Goal: Task Accomplishment & Management: Manage account settings

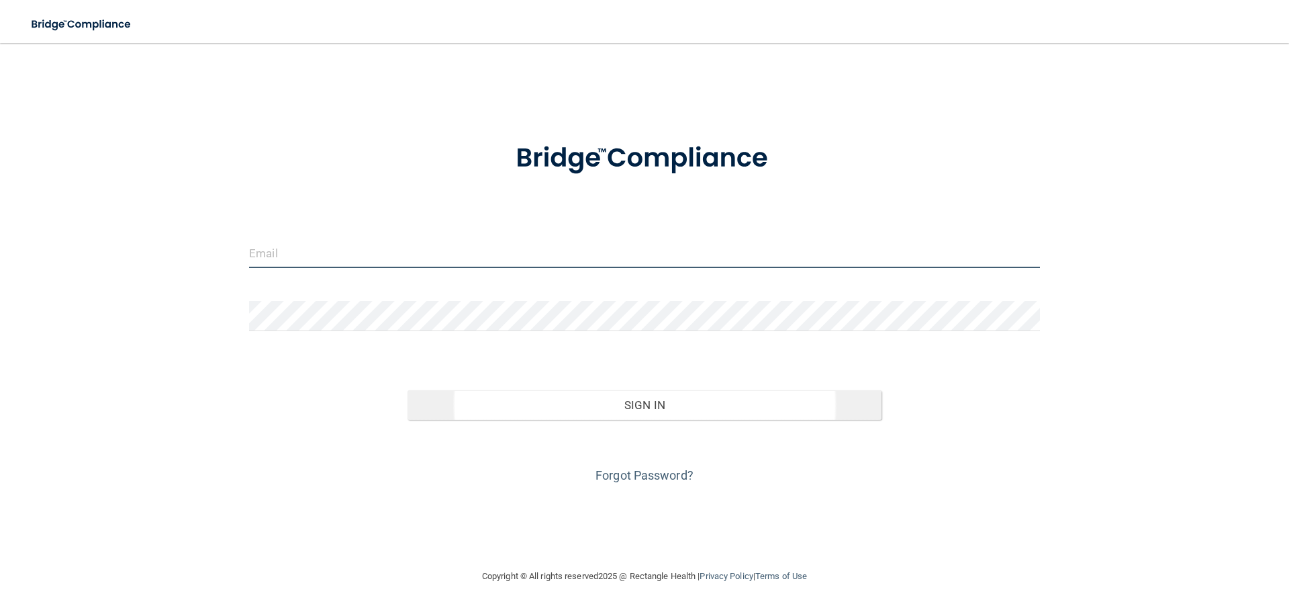
type input "[EMAIL_ADDRESS][DOMAIN_NAME]"
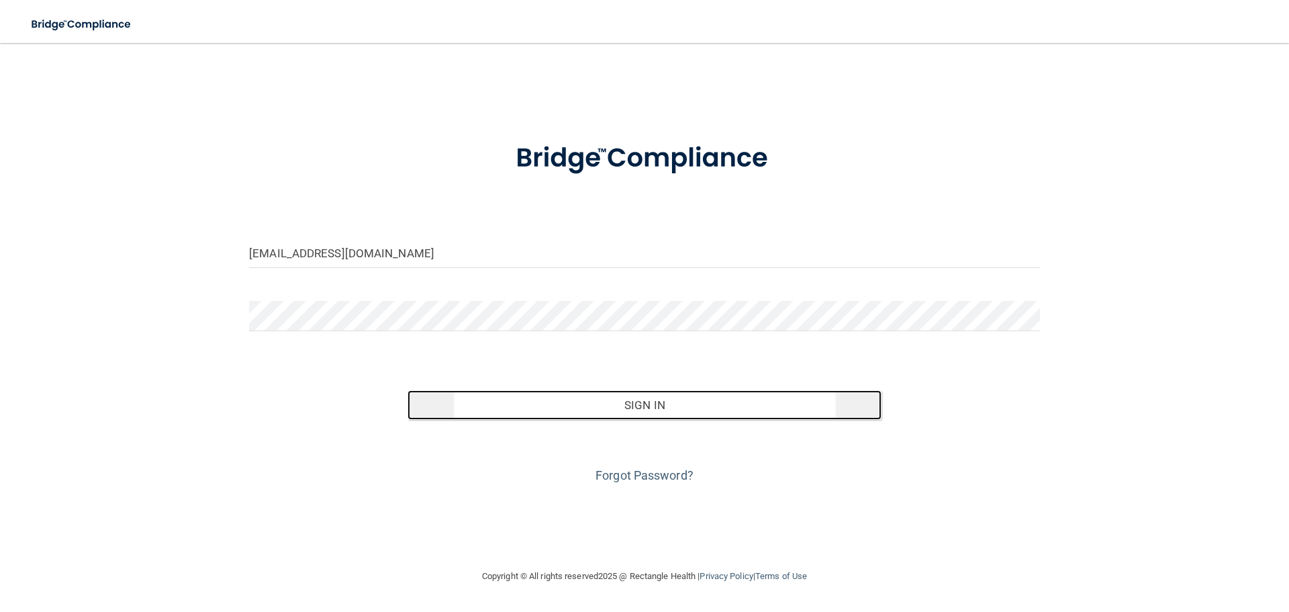
click at [672, 400] on button "Sign In" at bounding box center [645, 405] width 475 height 30
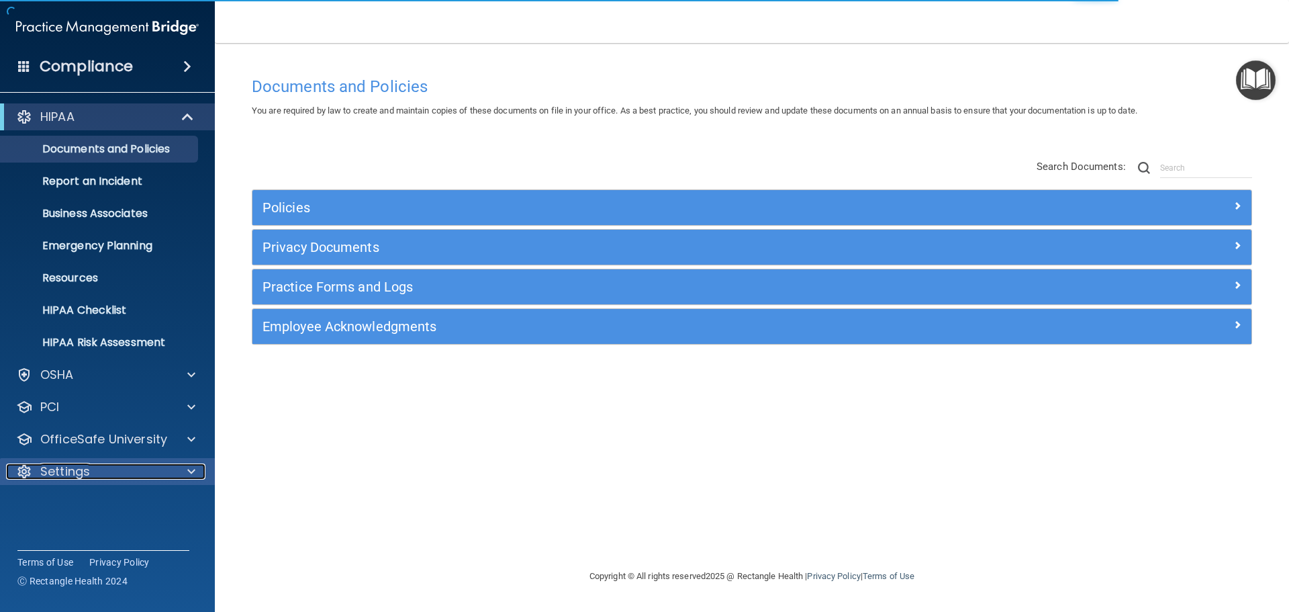
click at [75, 469] on p "Settings" at bounding box center [65, 471] width 50 height 16
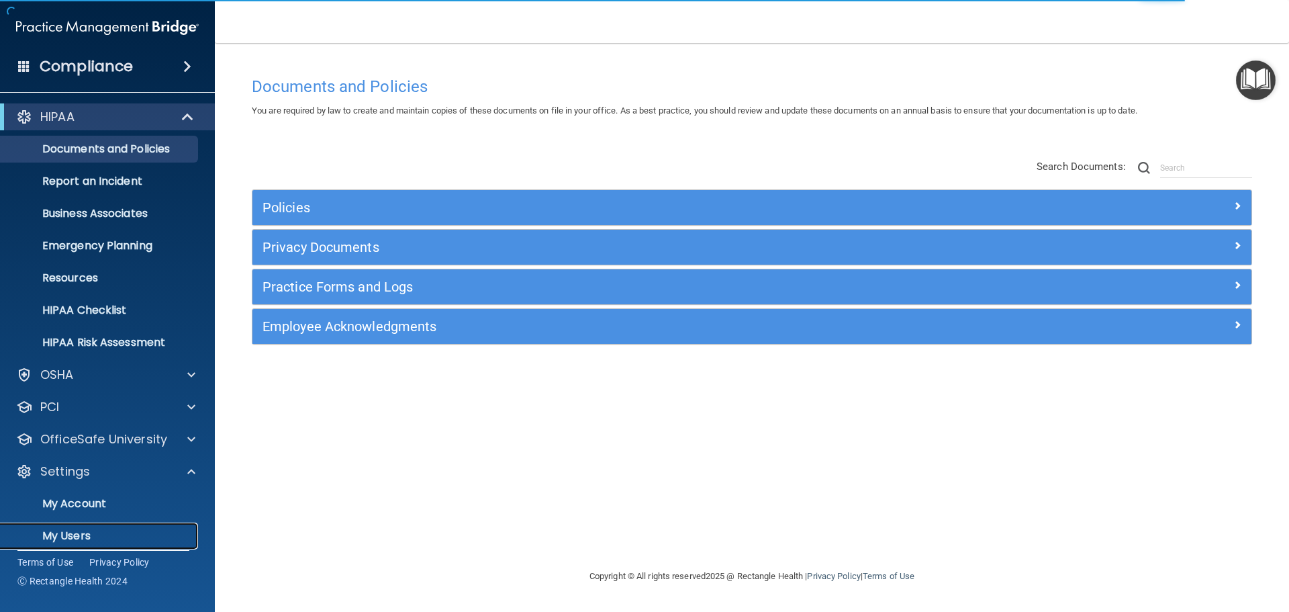
click at [75, 532] on p "My Users" at bounding box center [100, 535] width 183 height 13
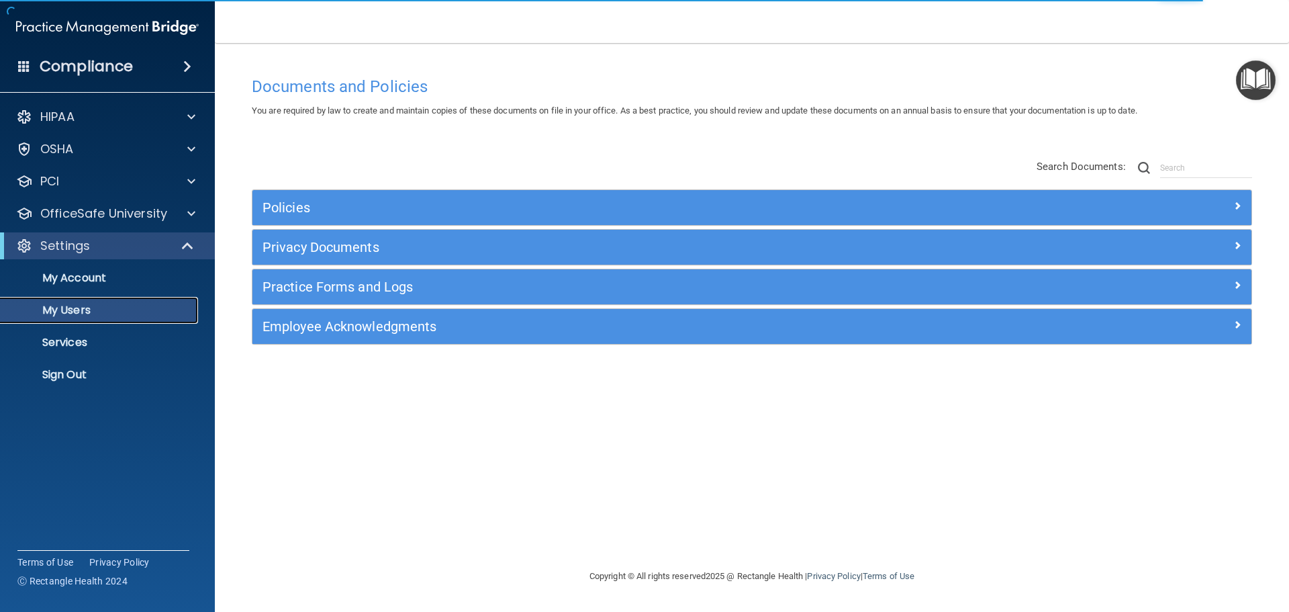
select select "20"
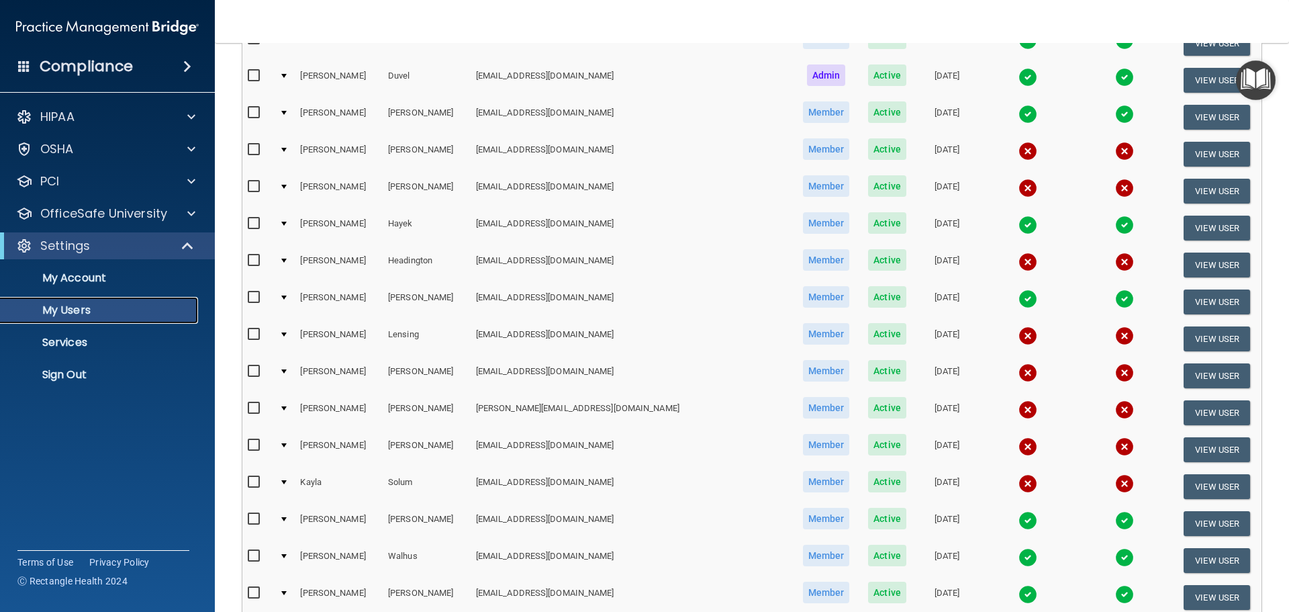
scroll to position [60, 0]
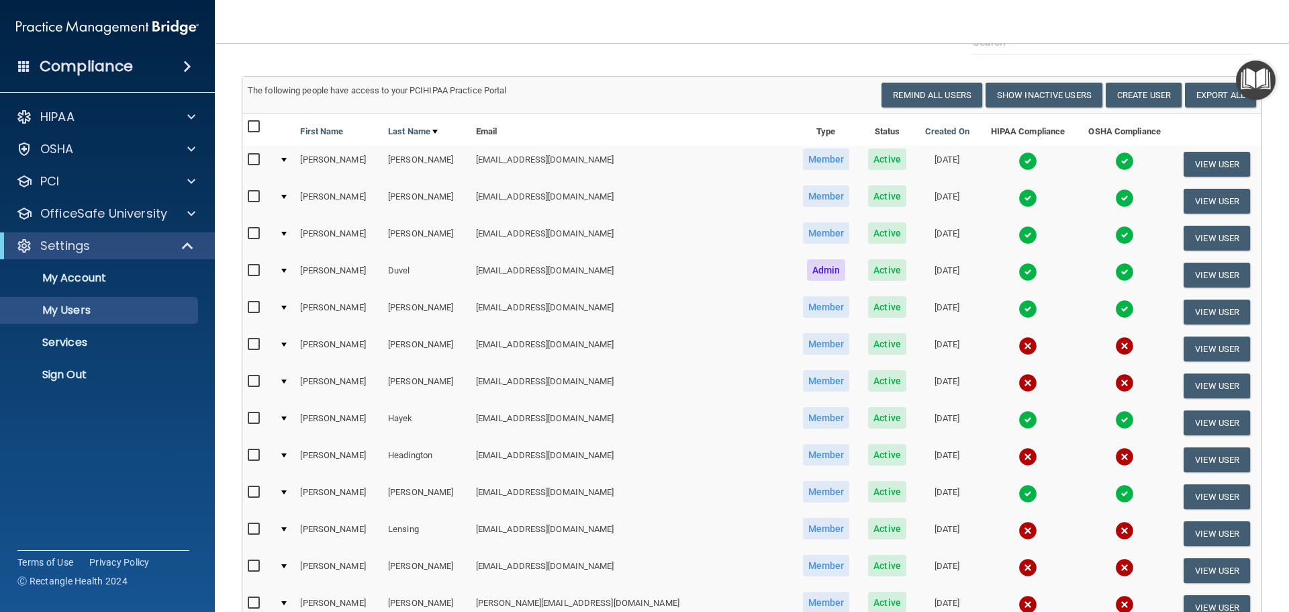
click at [254, 345] on input "checkbox" at bounding box center [255, 344] width 15 height 11
checkbox input "true"
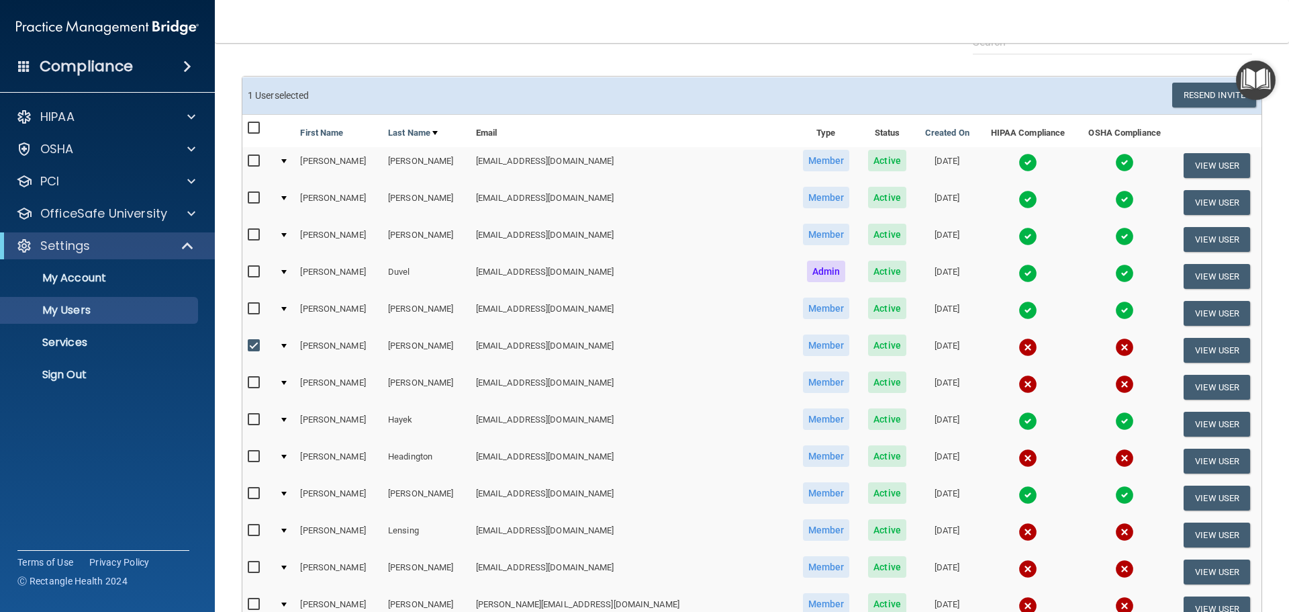
click at [253, 379] on input "checkbox" at bounding box center [255, 382] width 15 height 11
checkbox input "true"
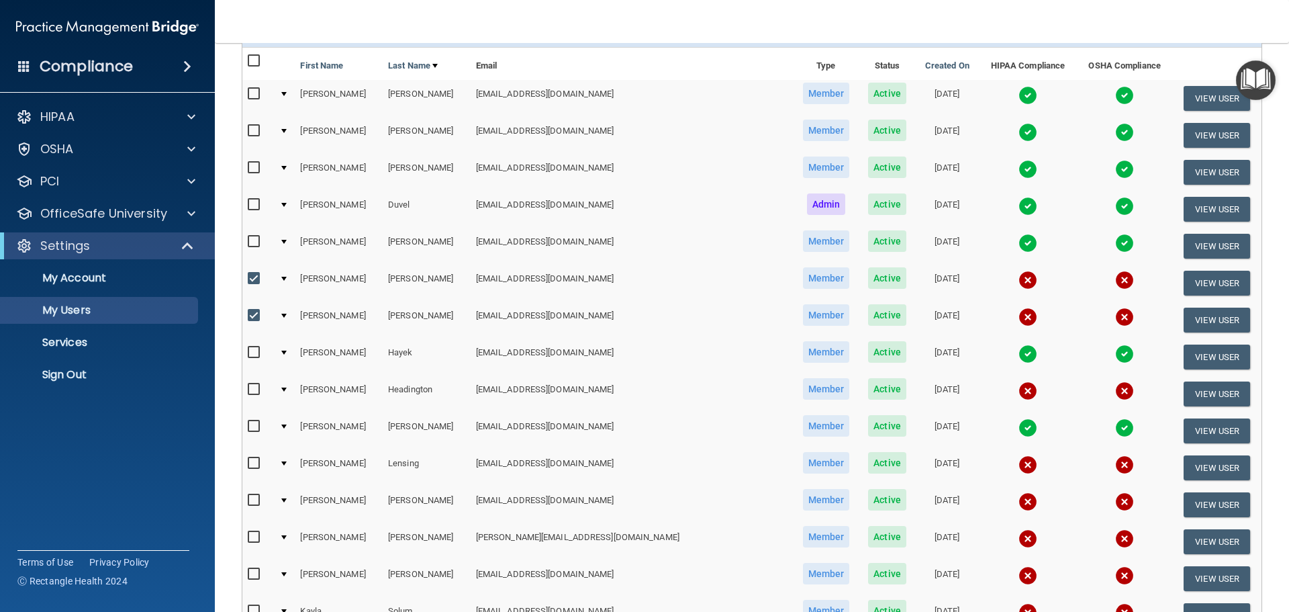
click at [252, 393] on input "checkbox" at bounding box center [255, 389] width 15 height 11
checkbox input "true"
click at [248, 464] on input "checkbox" at bounding box center [255, 463] width 15 height 11
checkbox input "true"
click at [251, 502] on input "checkbox" at bounding box center [255, 500] width 15 height 11
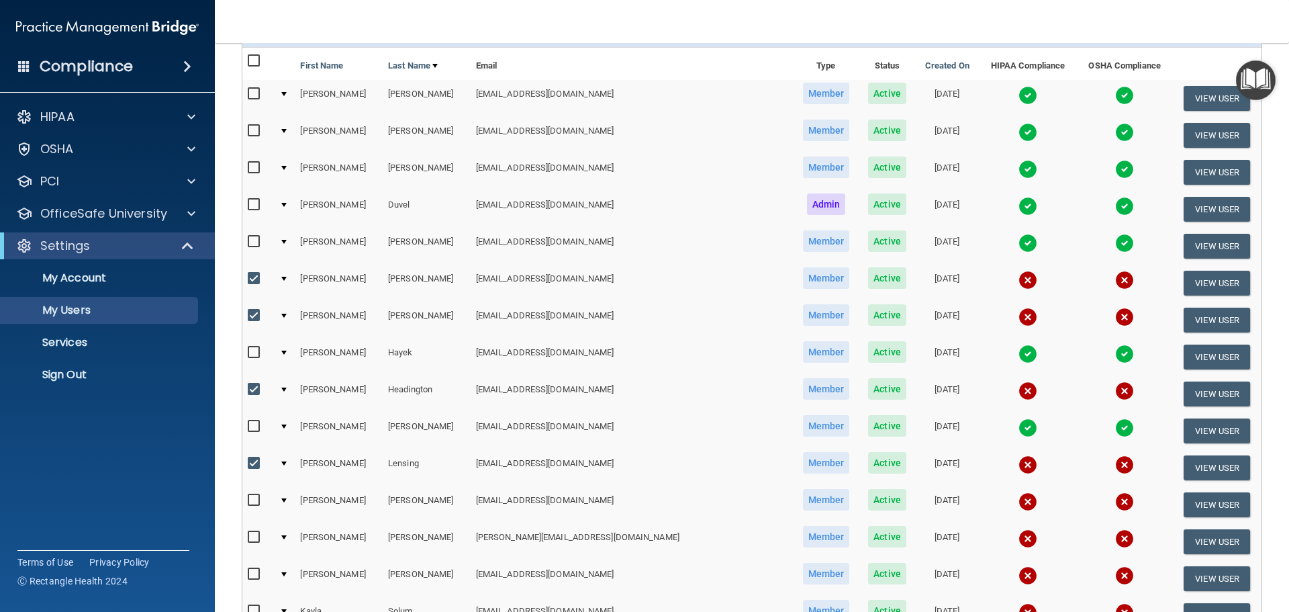
checkbox input "true"
drag, startPoint x: 251, startPoint y: 533, endPoint x: 250, endPoint y: 541, distance: 8.1
click at [250, 534] on input "checkbox" at bounding box center [255, 537] width 15 height 11
checkbox input "true"
click at [254, 576] on input "checkbox" at bounding box center [255, 574] width 15 height 11
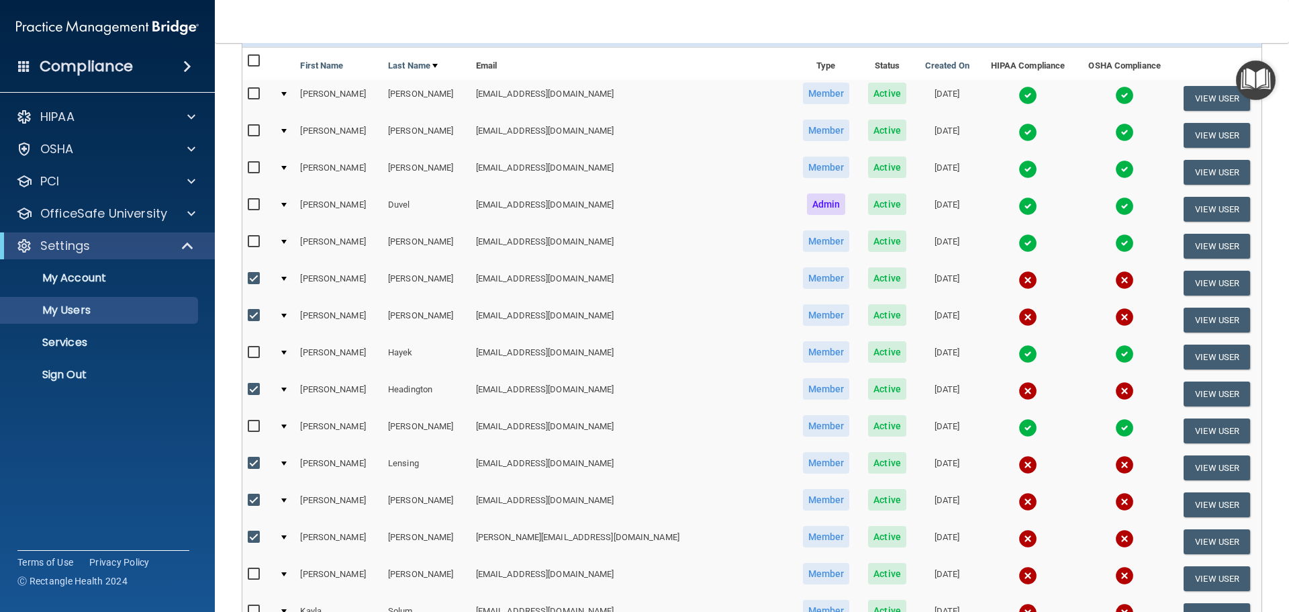
checkbox input "true"
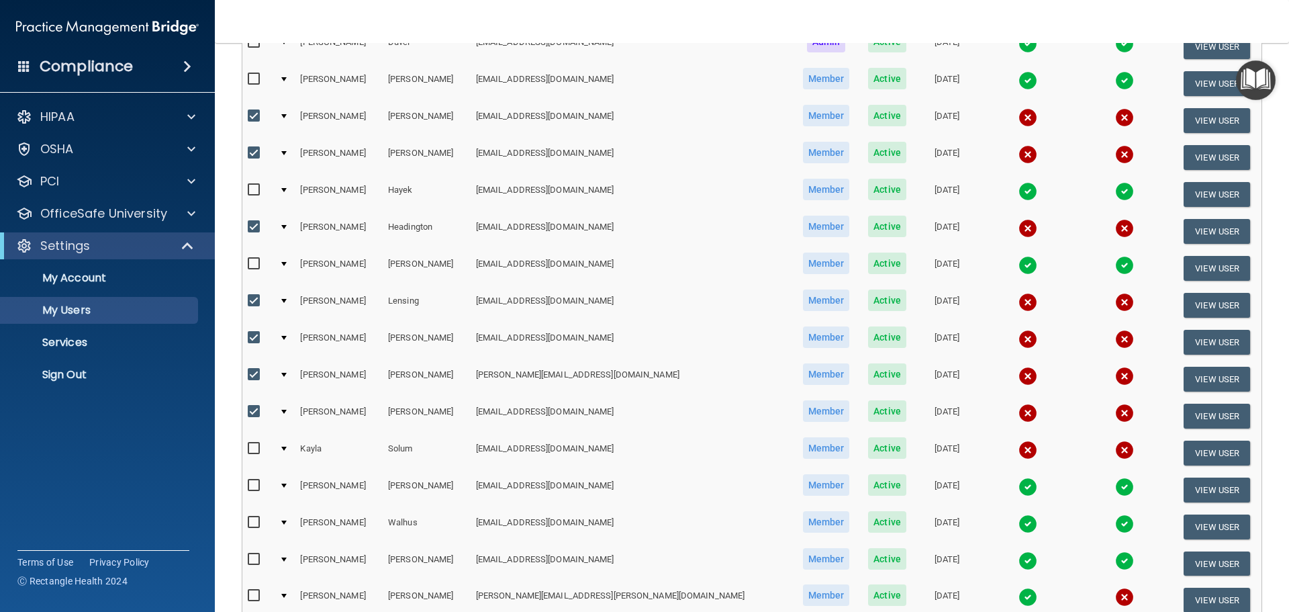
scroll to position [328, 0]
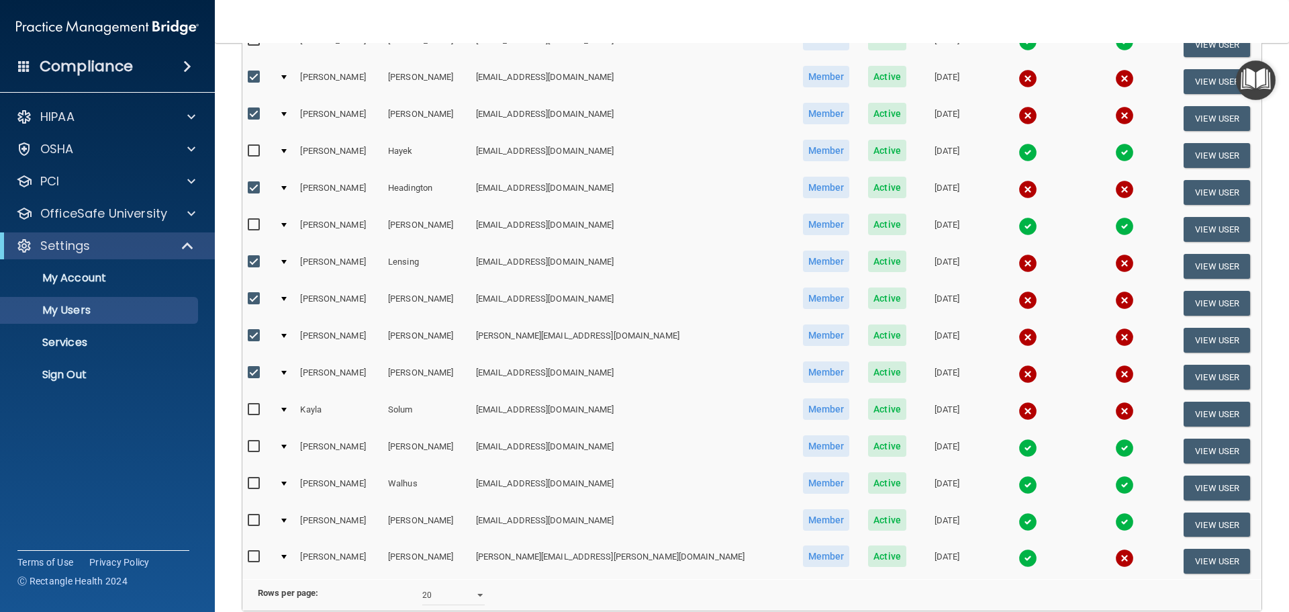
click at [255, 412] on input "checkbox" at bounding box center [255, 409] width 15 height 11
checkbox input "true"
click at [254, 451] on input "checkbox" at bounding box center [255, 446] width 15 height 11
click at [255, 452] on label at bounding box center [256, 445] width 17 height 15
click at [255, 452] on input "checkbox" at bounding box center [255, 446] width 15 height 11
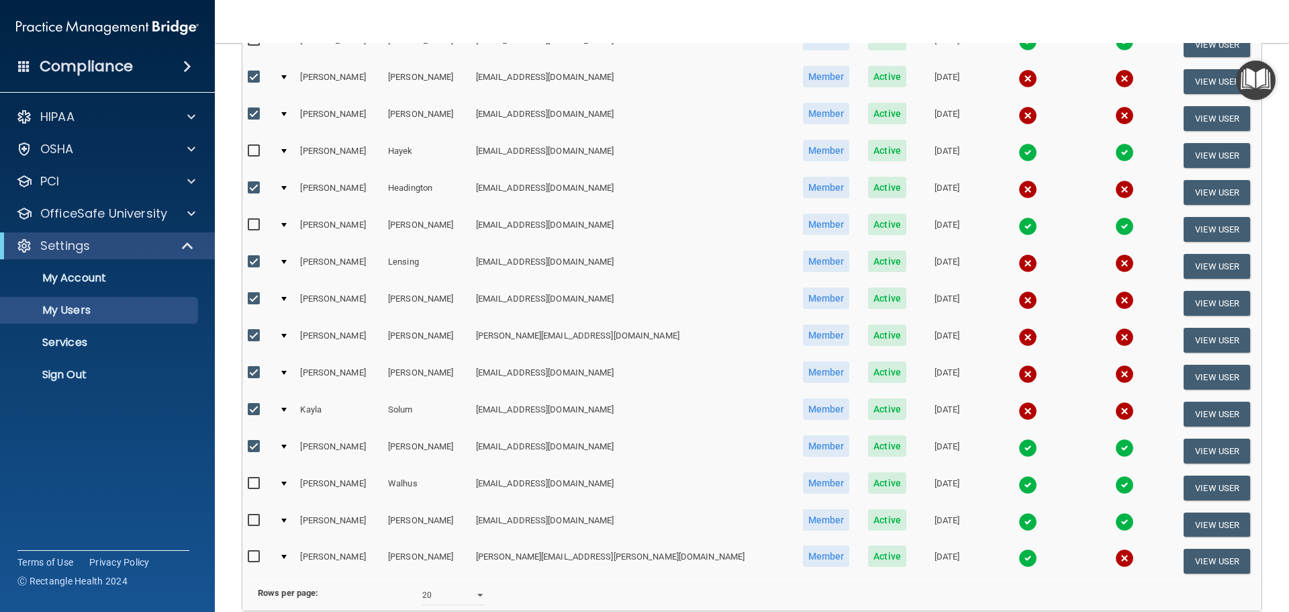
checkbox input "false"
drag, startPoint x: 255, startPoint y: 554, endPoint x: 417, endPoint y: 563, distance: 162.1
click at [256, 554] on input "checkbox" at bounding box center [255, 556] width 15 height 11
checkbox input "true"
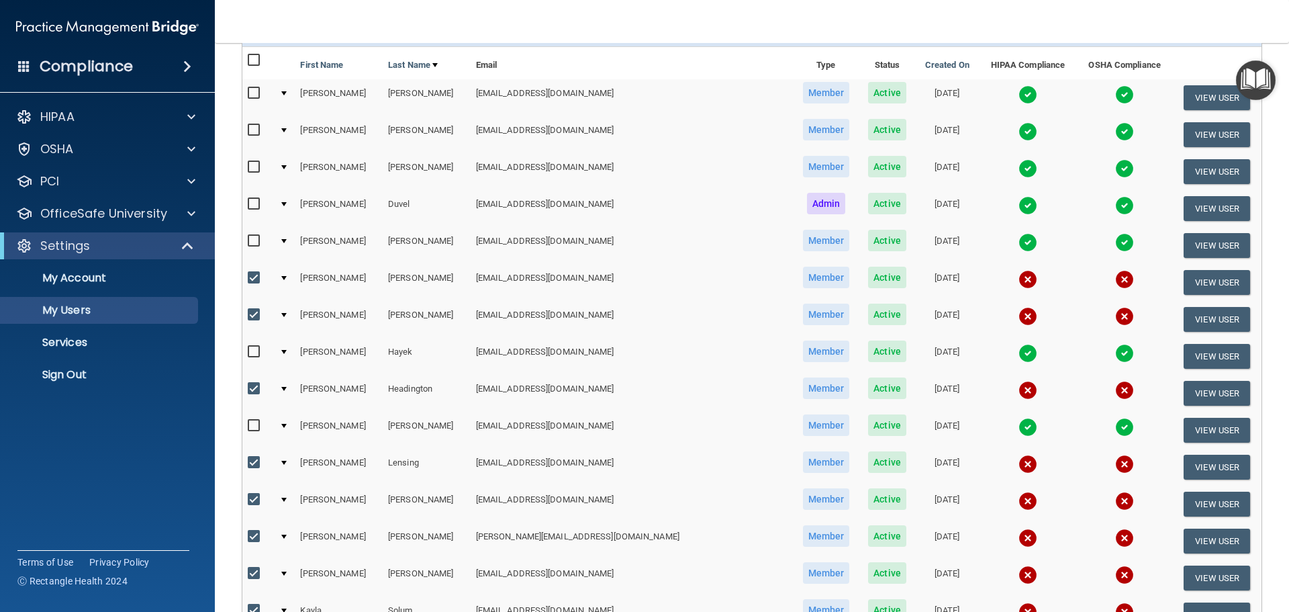
scroll to position [0, 0]
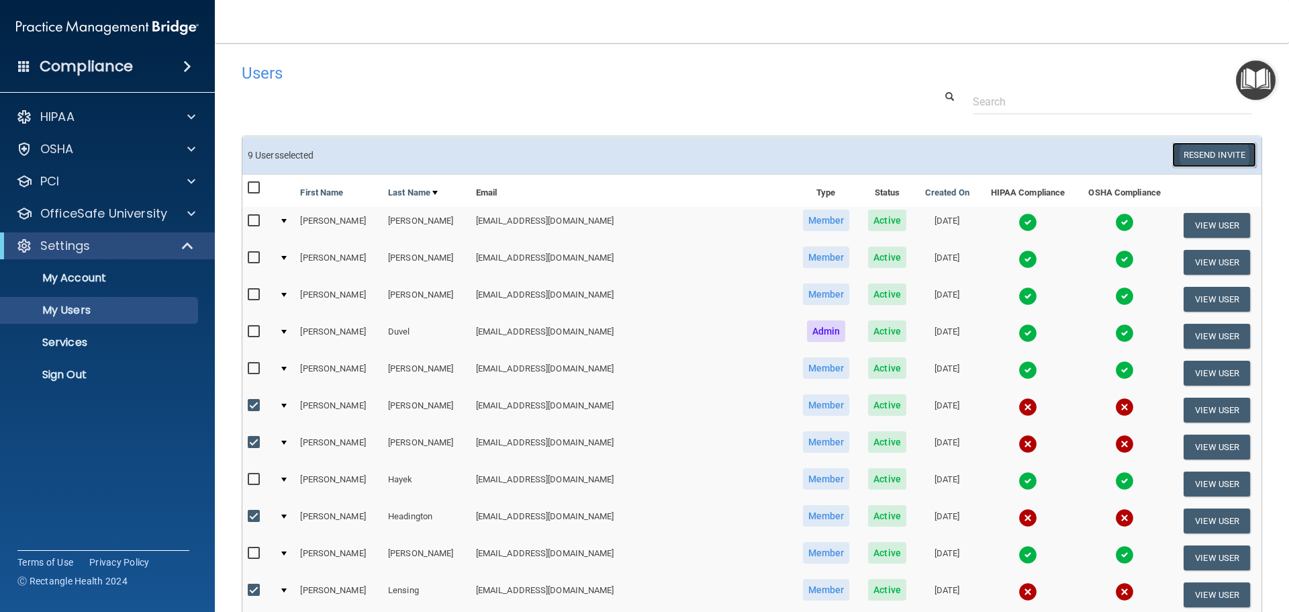
click at [1205, 156] on button "Resend Invite" at bounding box center [1214, 154] width 84 height 25
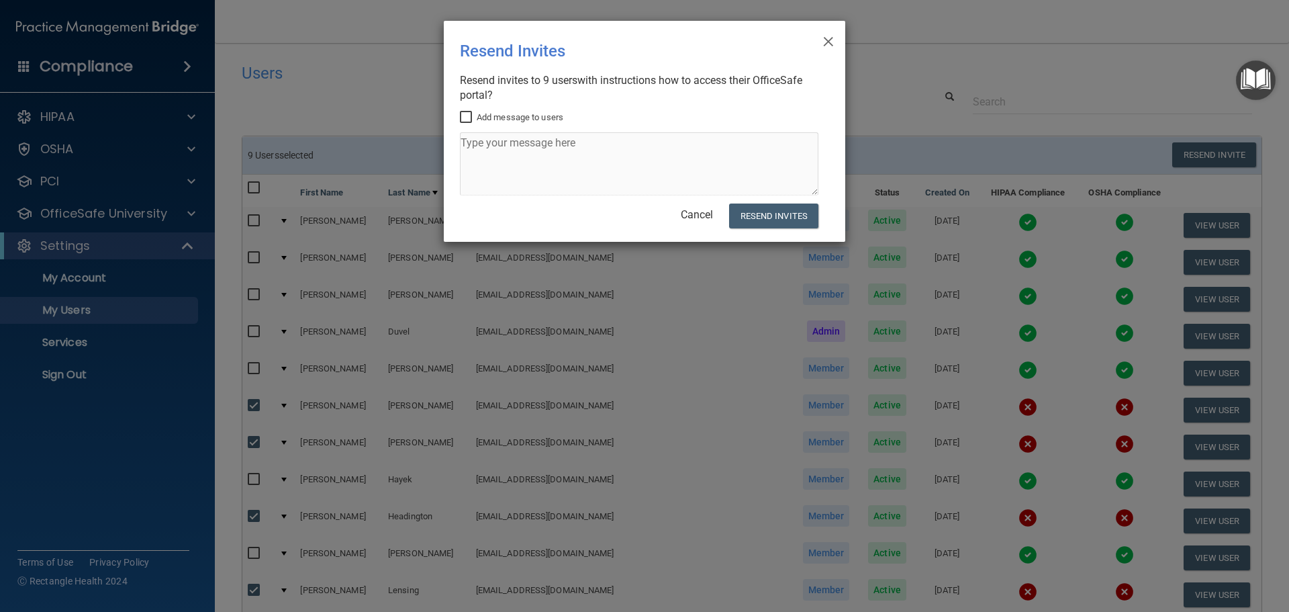
click at [467, 117] on input "Add message to users" at bounding box center [467, 117] width 15 height 11
checkbox input "true"
click at [780, 223] on button "Resend Invites" at bounding box center [773, 215] width 89 height 25
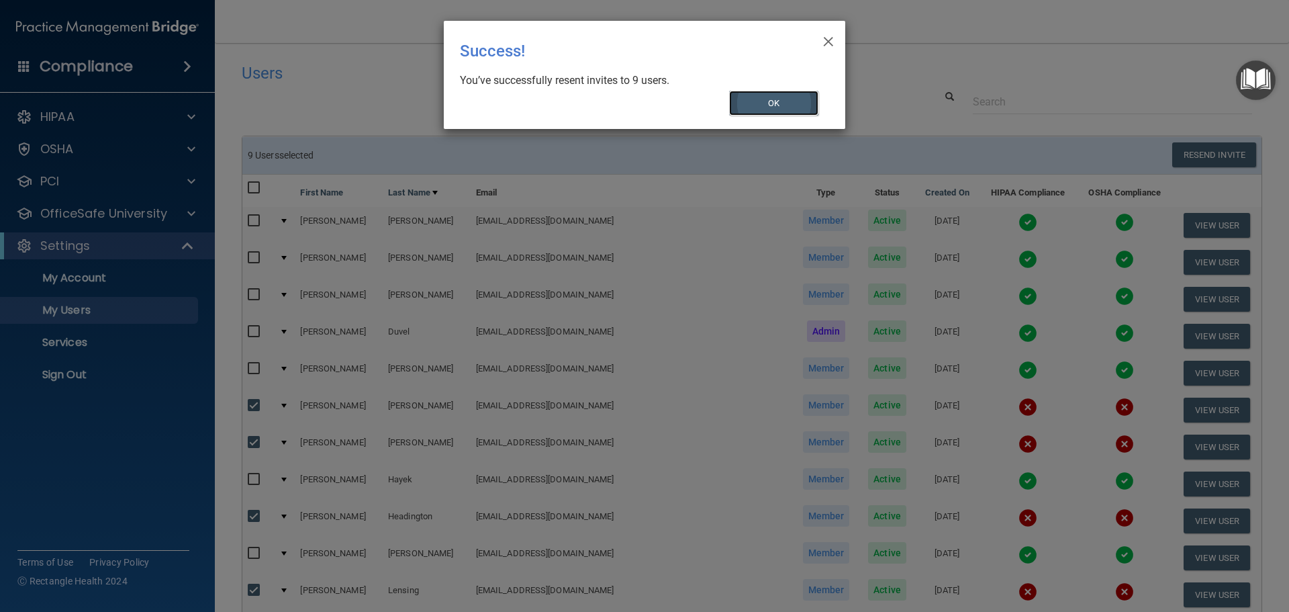
click at [770, 102] on button "OK" at bounding box center [774, 103] width 90 height 25
